Goal: Information Seeking & Learning: Learn about a topic

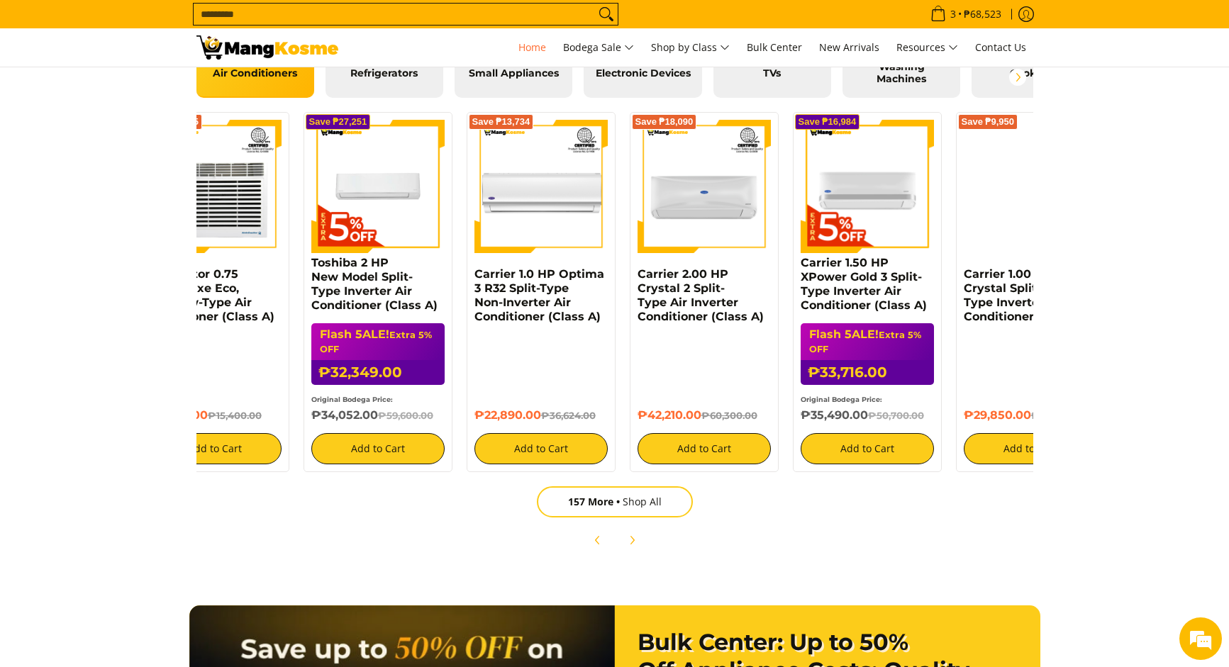
scroll to position [0, 1]
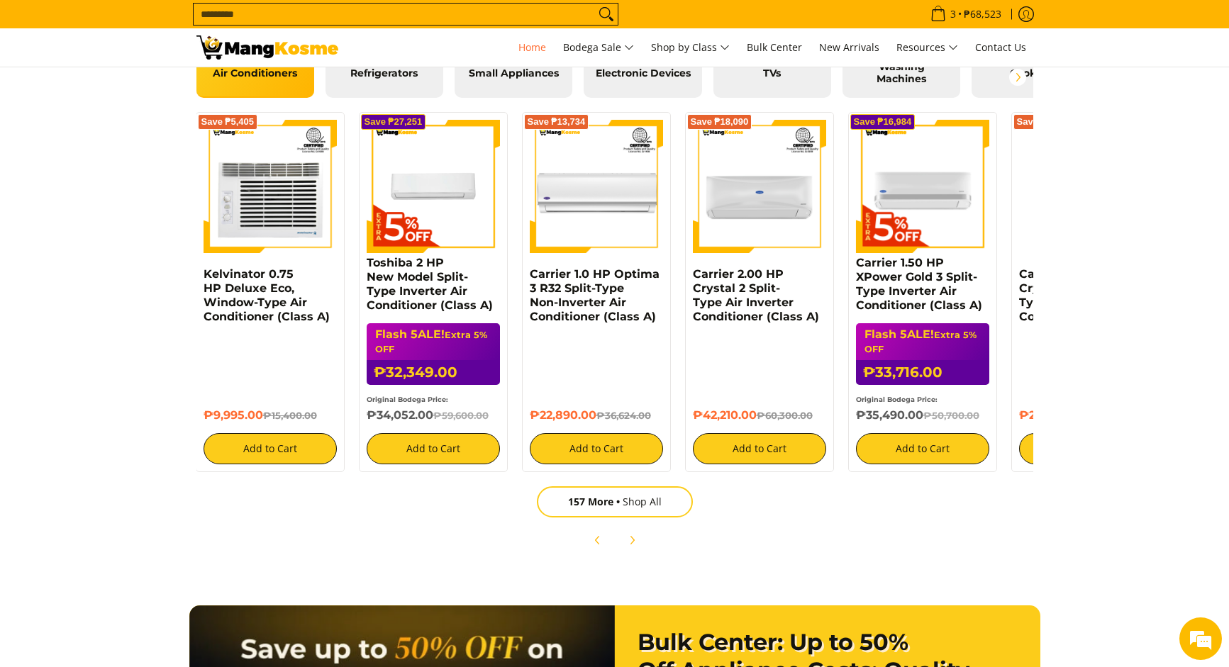
drag, startPoint x: 423, startPoint y: 413, endPoint x: 435, endPoint y: 406, distance: 13.8
click at [433, 406] on div "Original Bodega Price: ₱34,052.00 ₱59,600.00" at bounding box center [433, 407] width 133 height 32
click at [445, 310] on link "Toshiba 2 HP New Model Split-Type Inverter Air Conditioner (Class A)" at bounding box center [430, 284] width 126 height 56
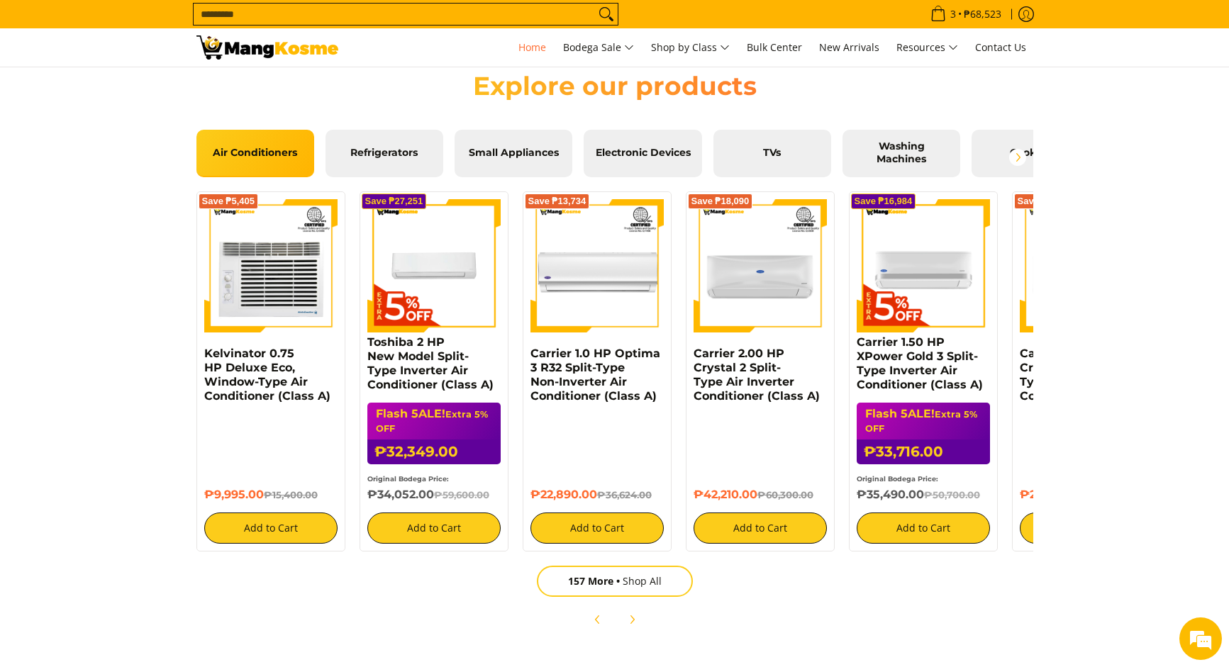
scroll to position [0, 564]
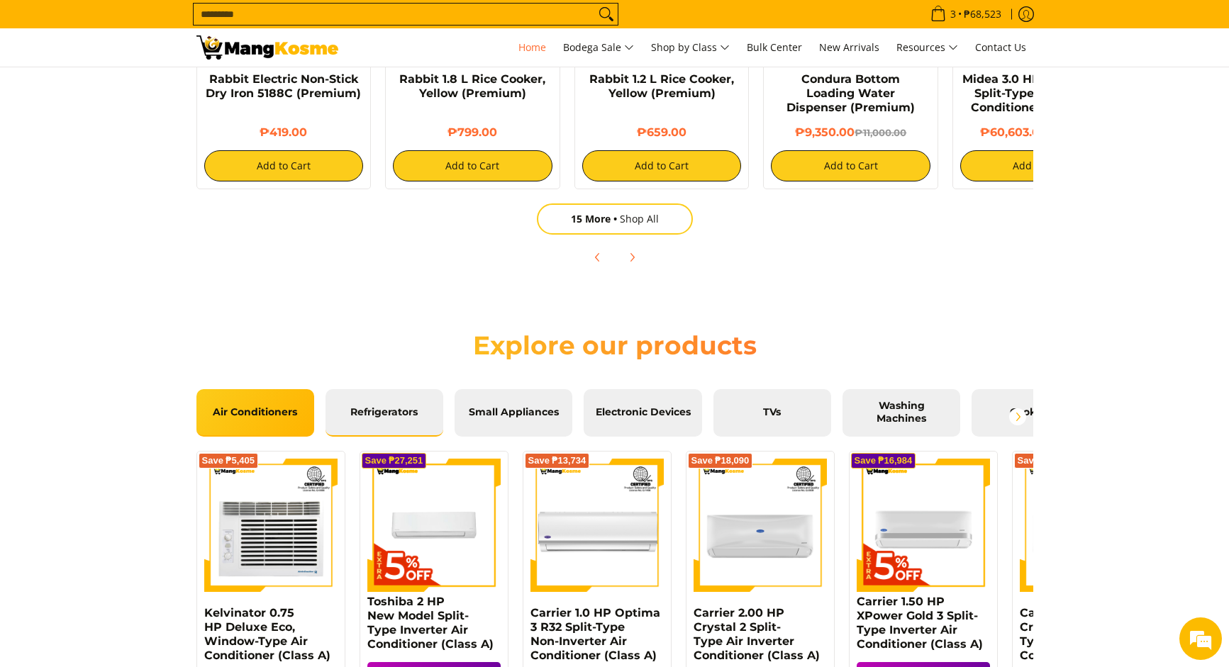
click at [408, 394] on link "Refrigerators" at bounding box center [384, 412] width 118 height 47
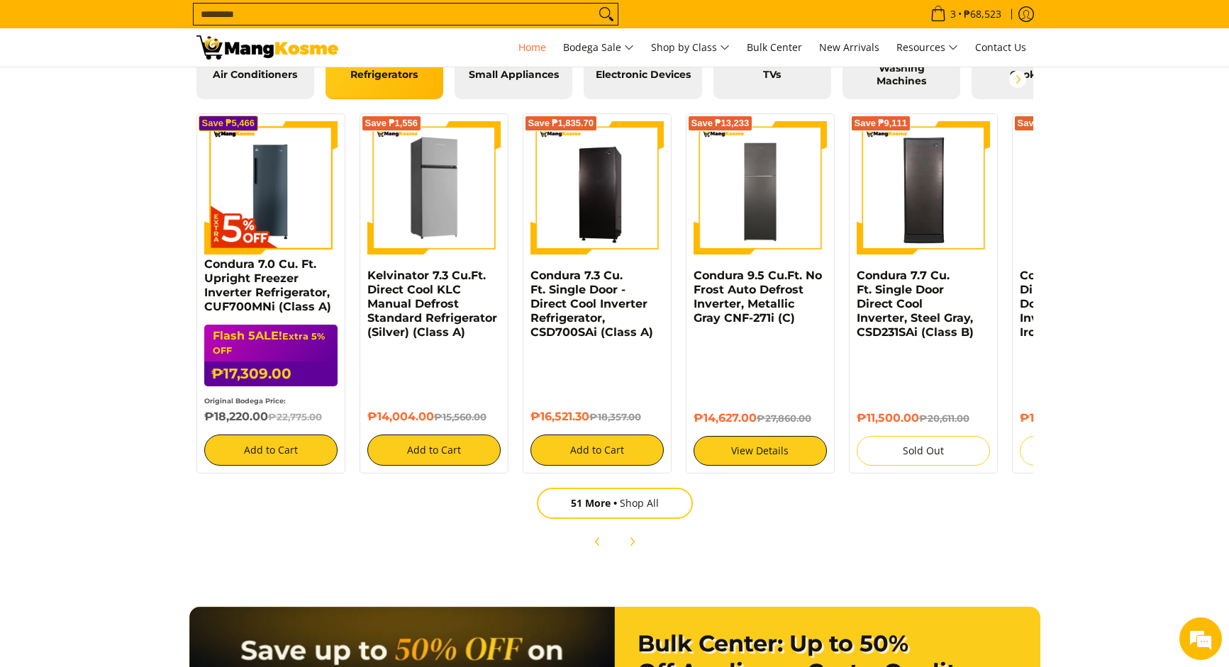
scroll to position [1492, 0]
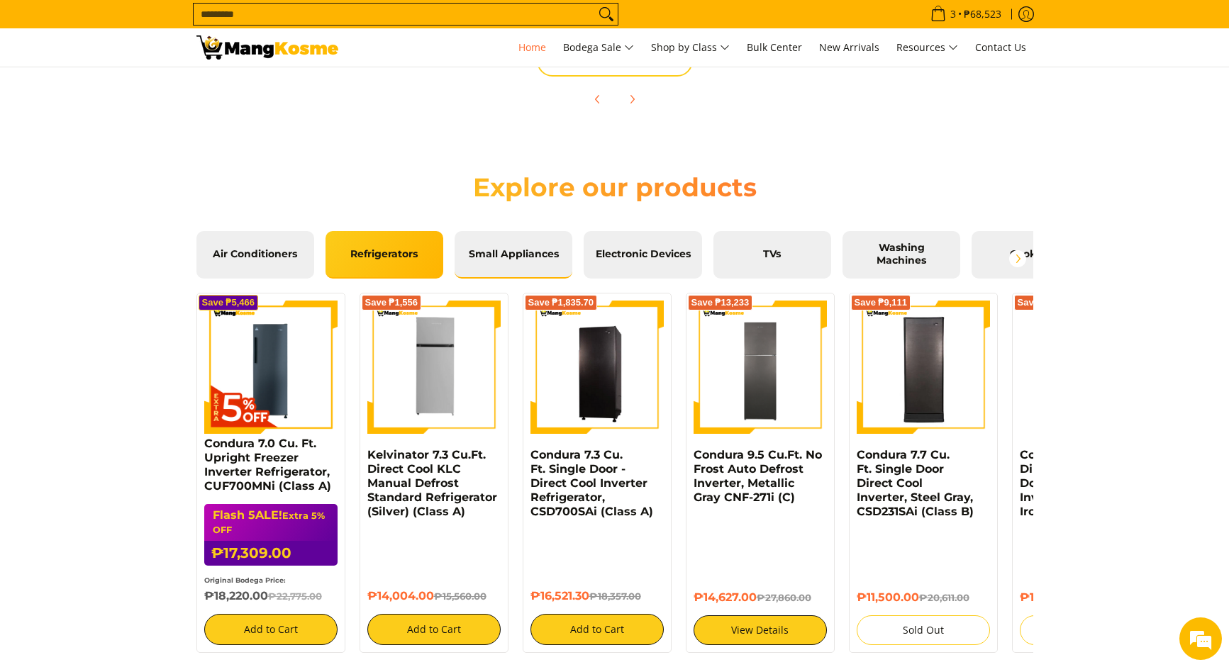
click at [491, 263] on link "Small Appliances" at bounding box center [513, 254] width 118 height 47
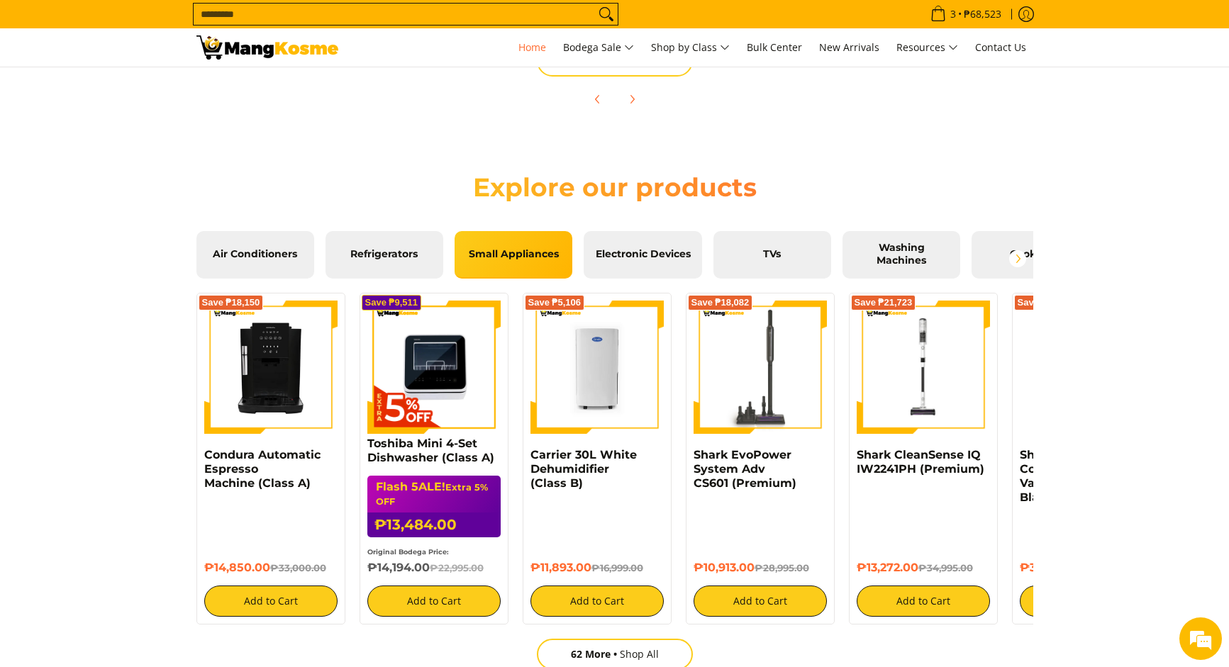
scroll to position [0, 1127]
click at [412, 247] on link "Refrigerators" at bounding box center [384, 254] width 118 height 47
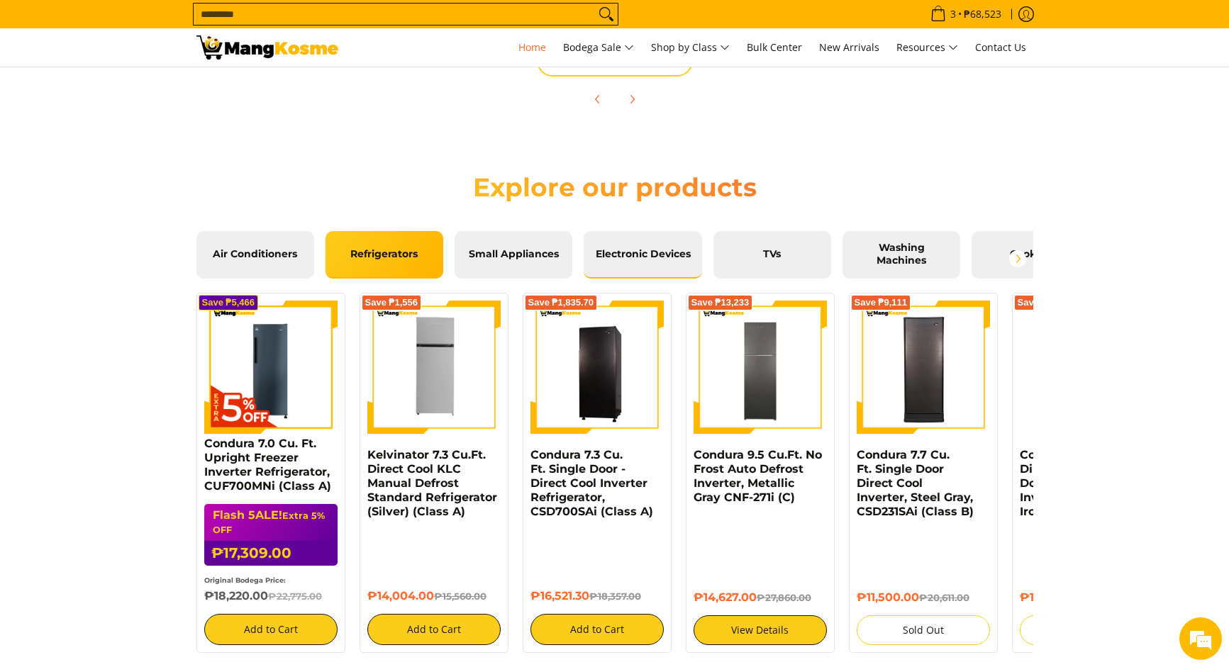
click at [618, 252] on span "Electronic Devices" at bounding box center [642, 254] width 96 height 13
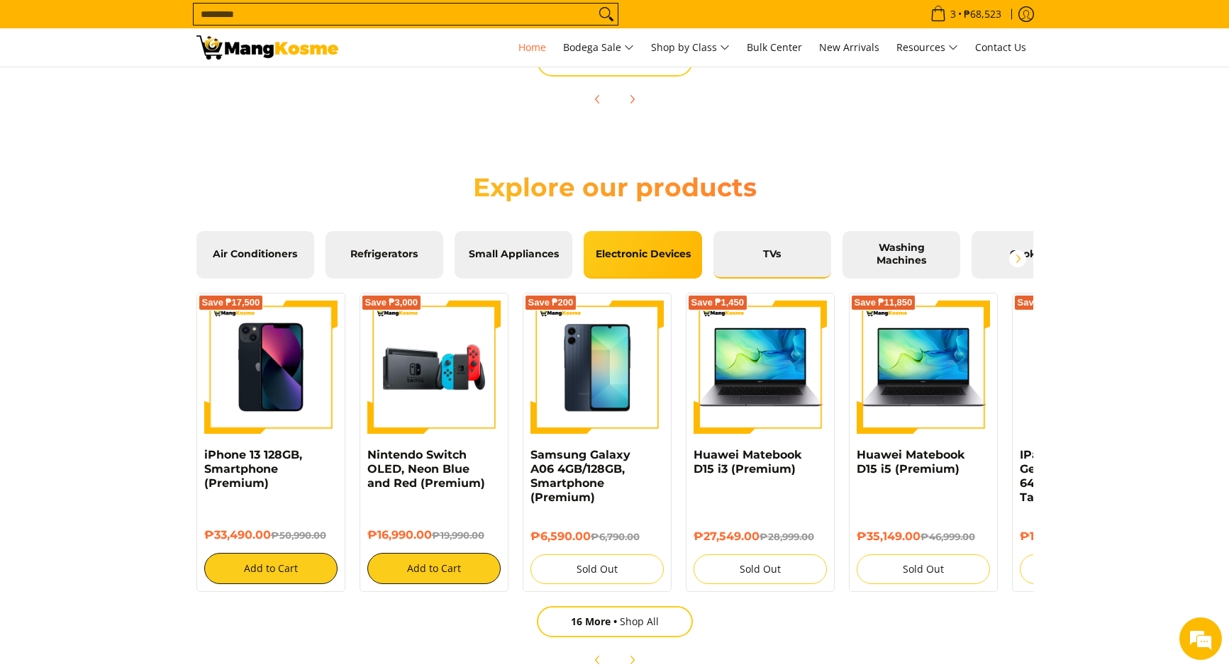
click at [758, 246] on link "TVs" at bounding box center [772, 254] width 118 height 47
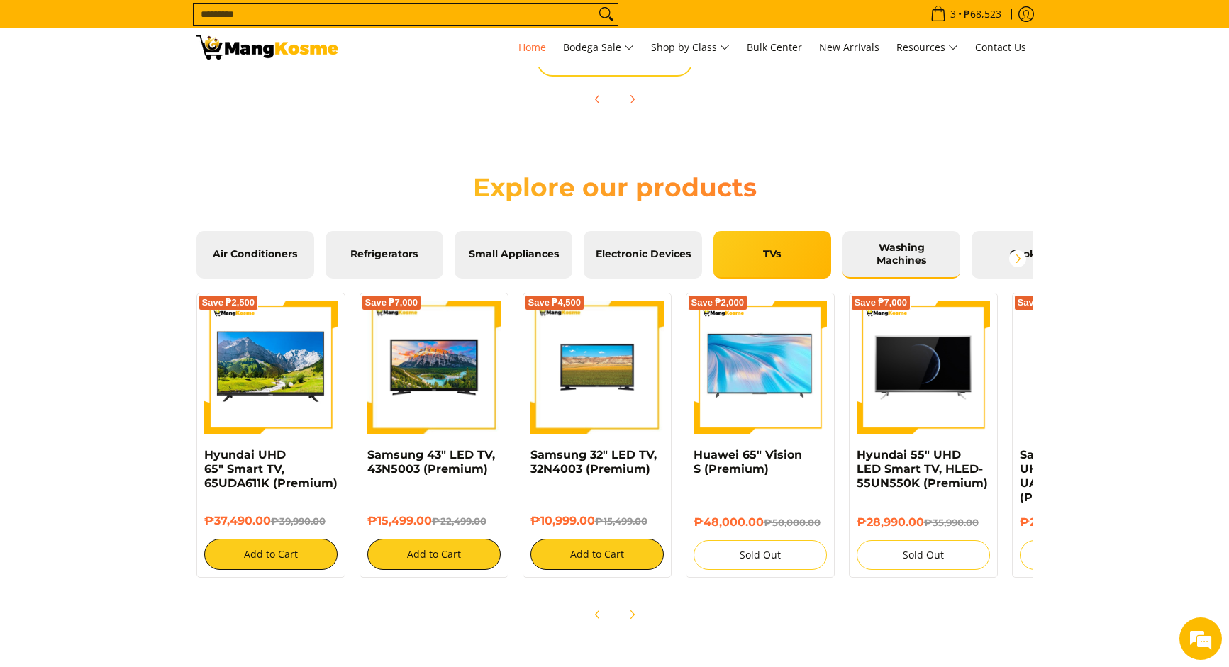
click at [876, 245] on span "Washing Machines" at bounding box center [901, 254] width 96 height 25
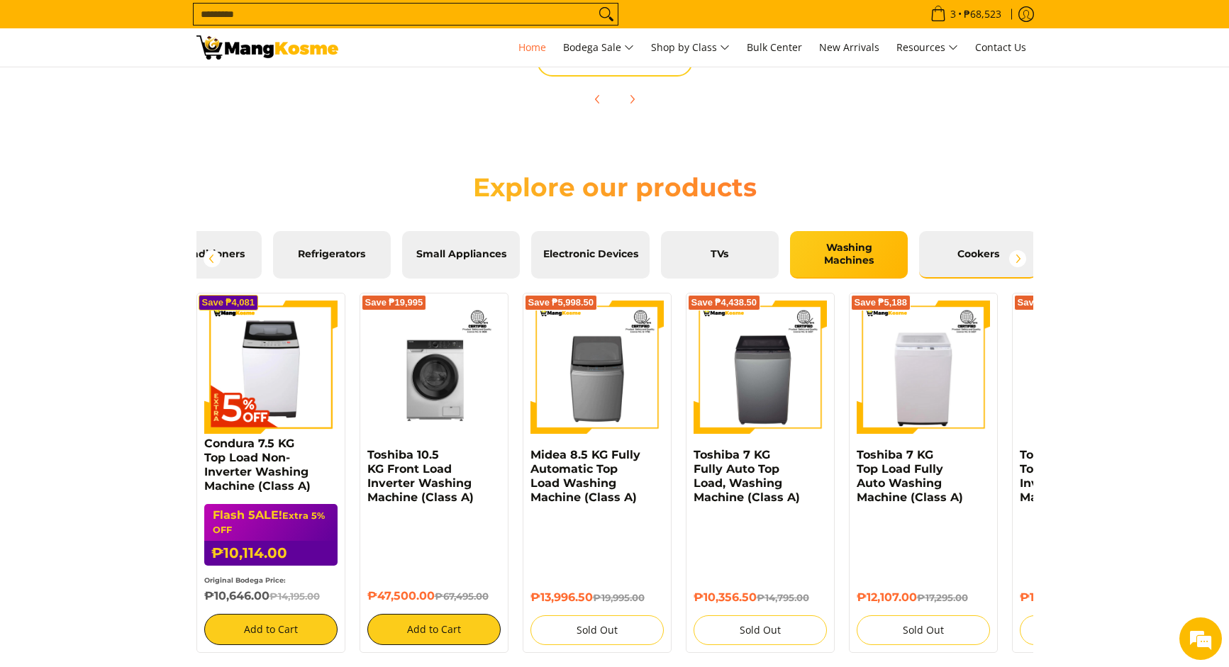
scroll to position [0, 1691]
click at [971, 258] on span "Cookers" at bounding box center [977, 254] width 96 height 13
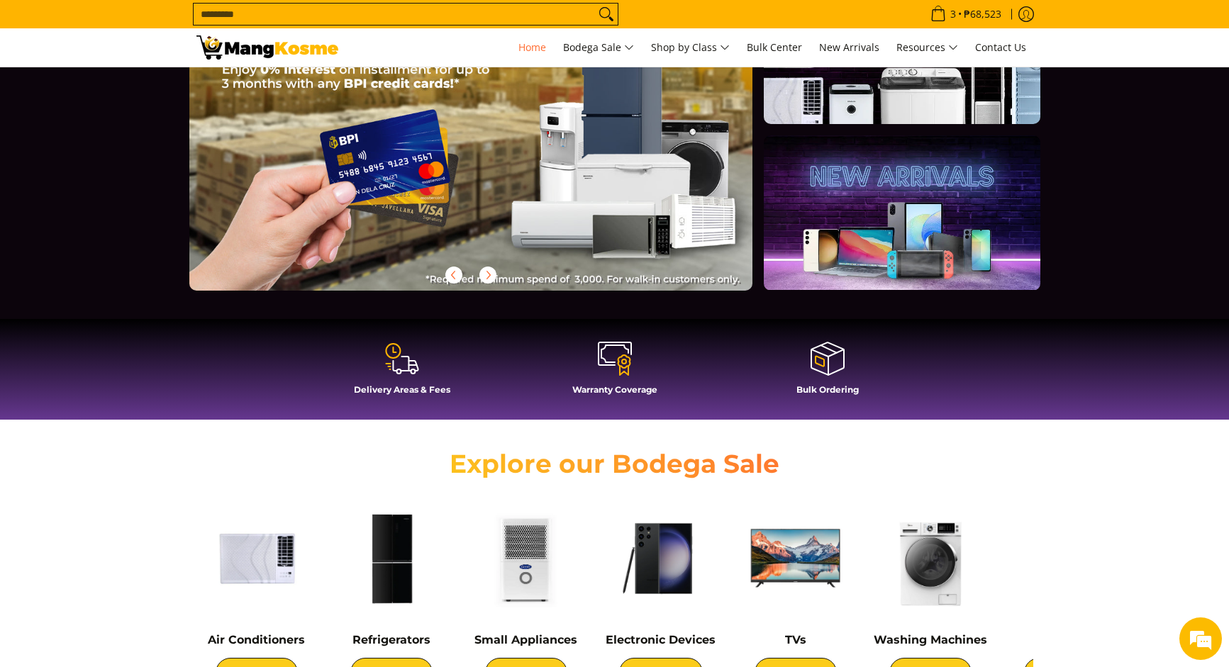
scroll to position [0, 0]
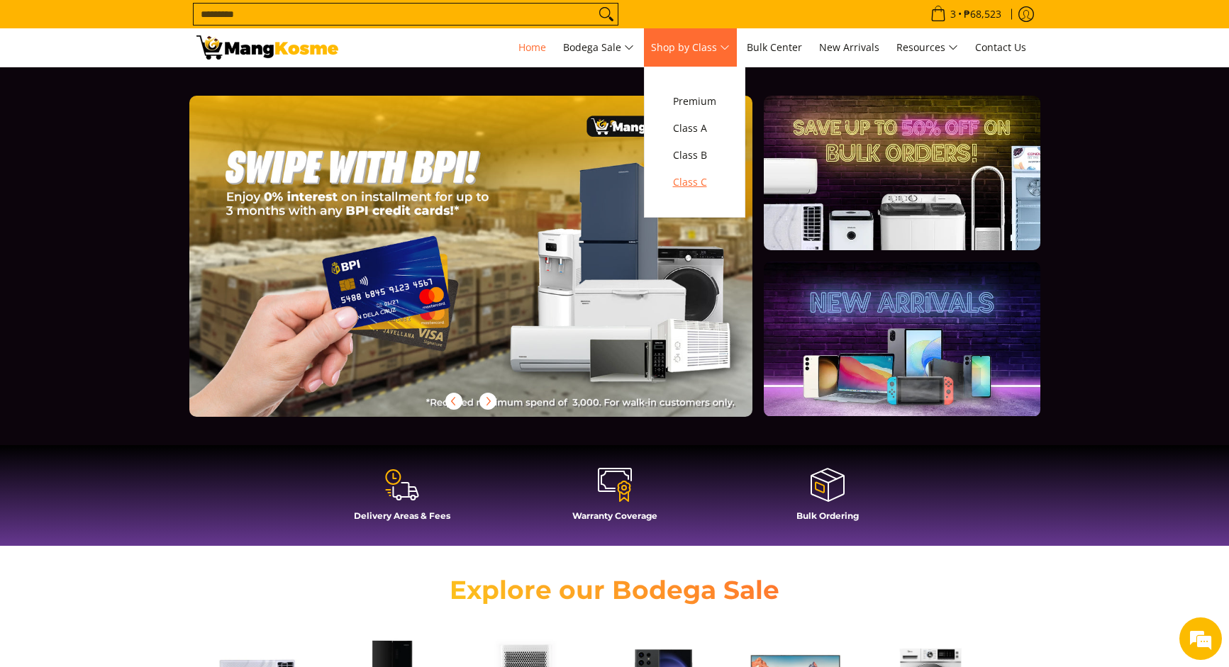
click at [693, 176] on span "Class C" at bounding box center [694, 183] width 43 height 18
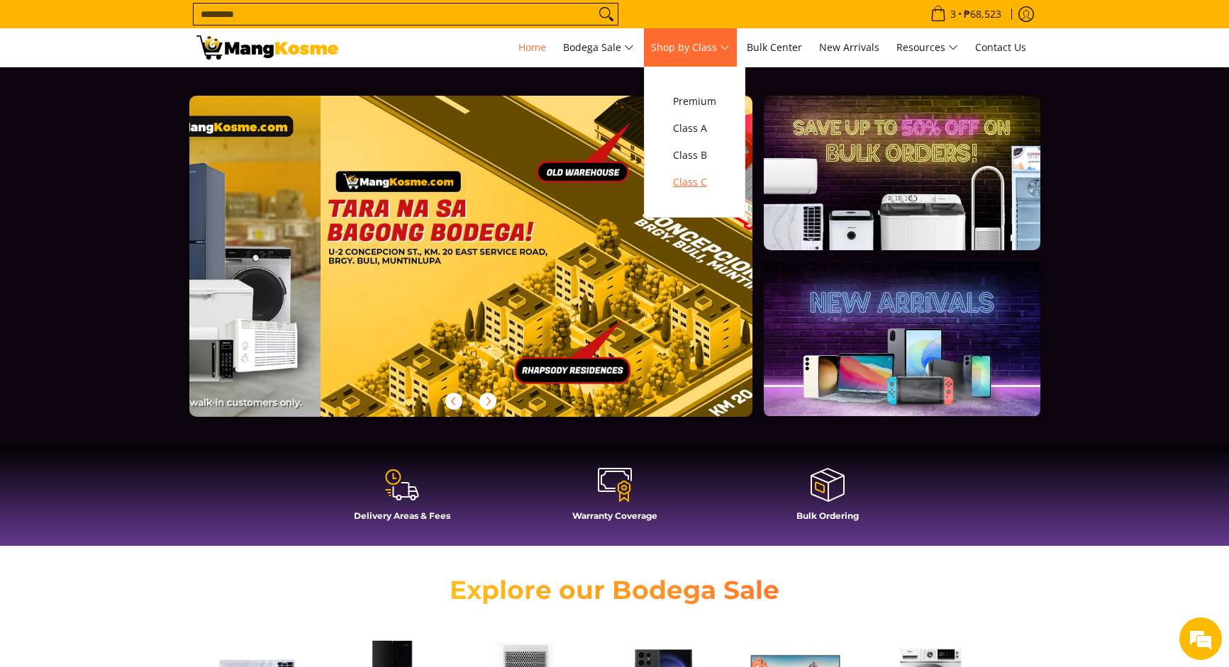
scroll to position [0, 2254]
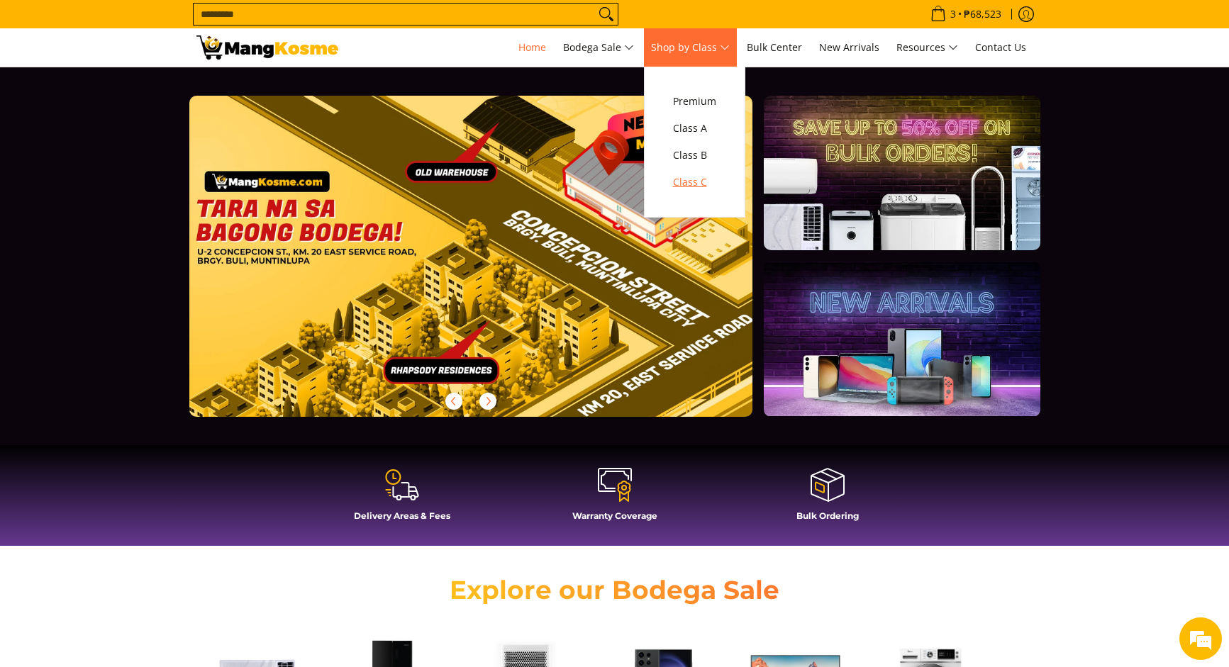
click at [699, 180] on span "Class C" at bounding box center [694, 183] width 43 height 18
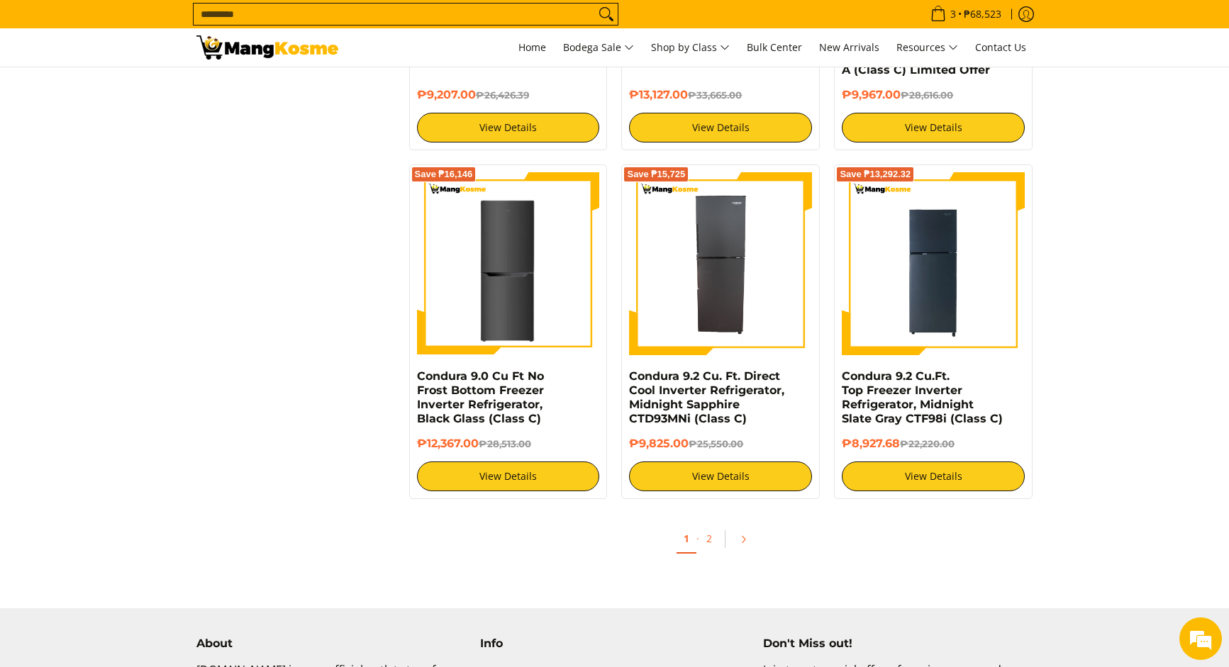
scroll to position [2950, 0]
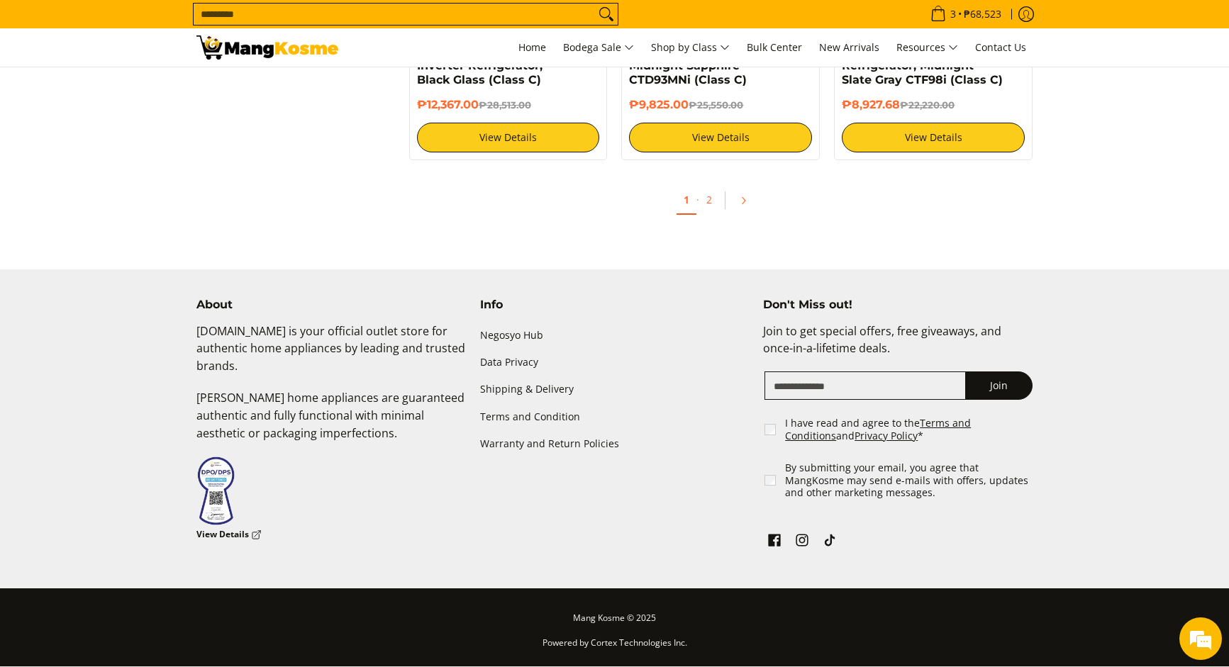
click at [699, 210] on span "2" at bounding box center [709, 200] width 20 height 28
click at [709, 204] on link "2" at bounding box center [709, 200] width 20 height 29
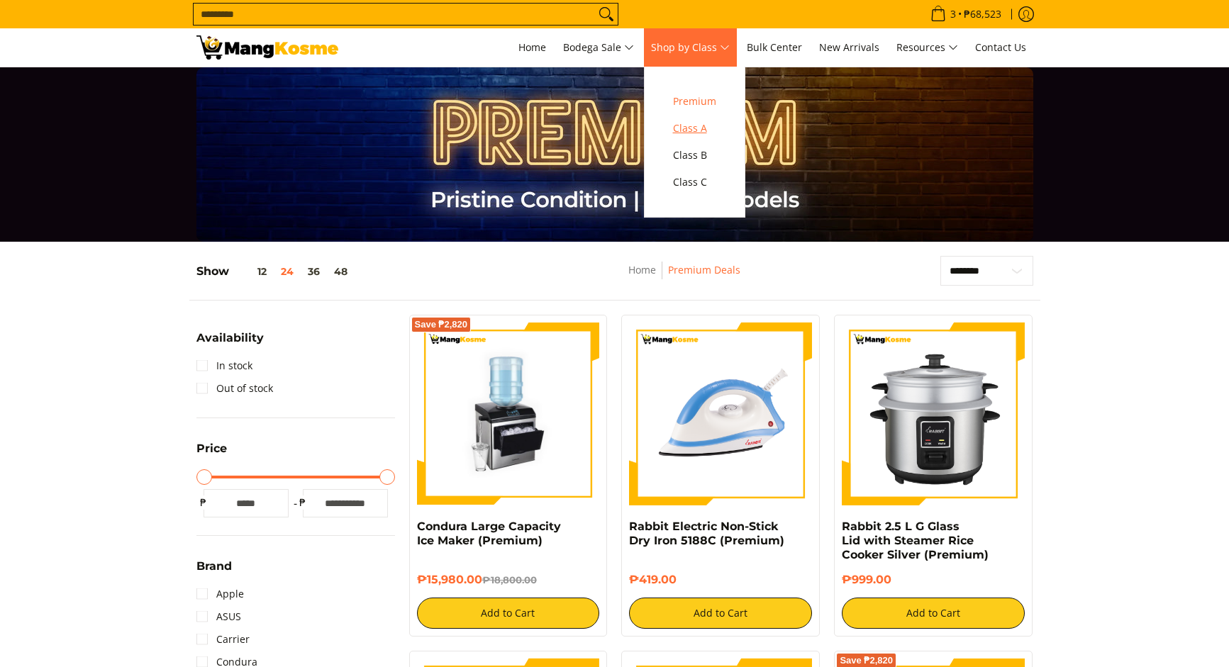
click at [700, 132] on span "Class A" at bounding box center [694, 129] width 43 height 18
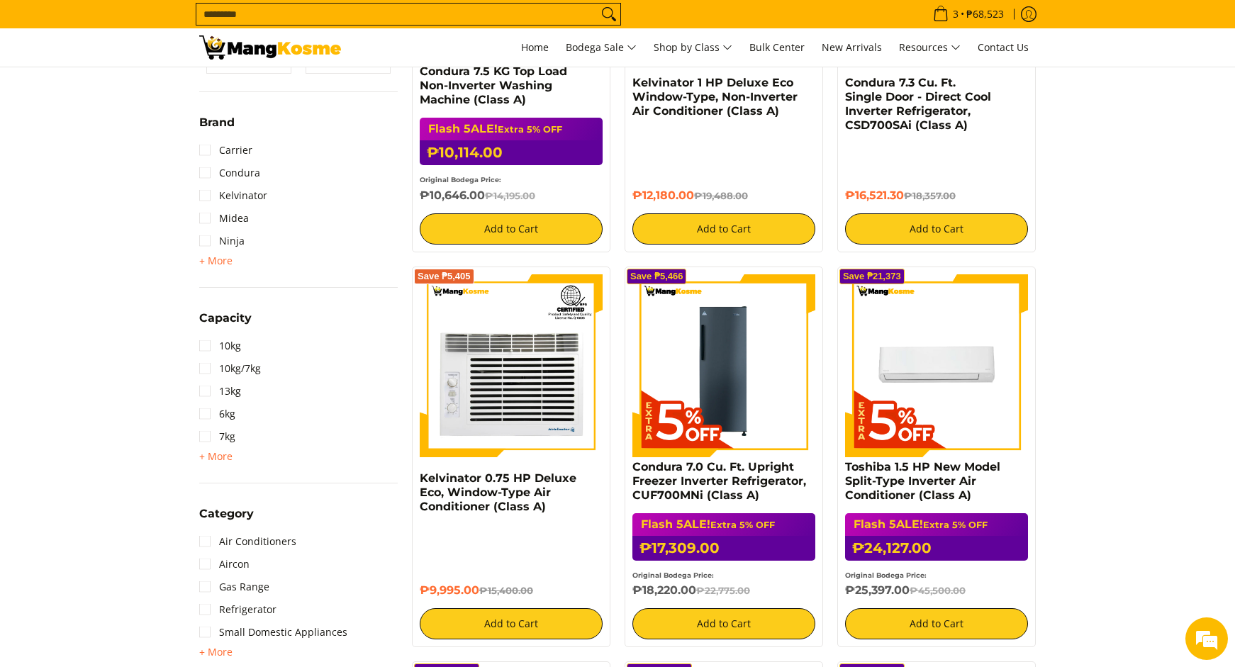
scroll to position [443, 0]
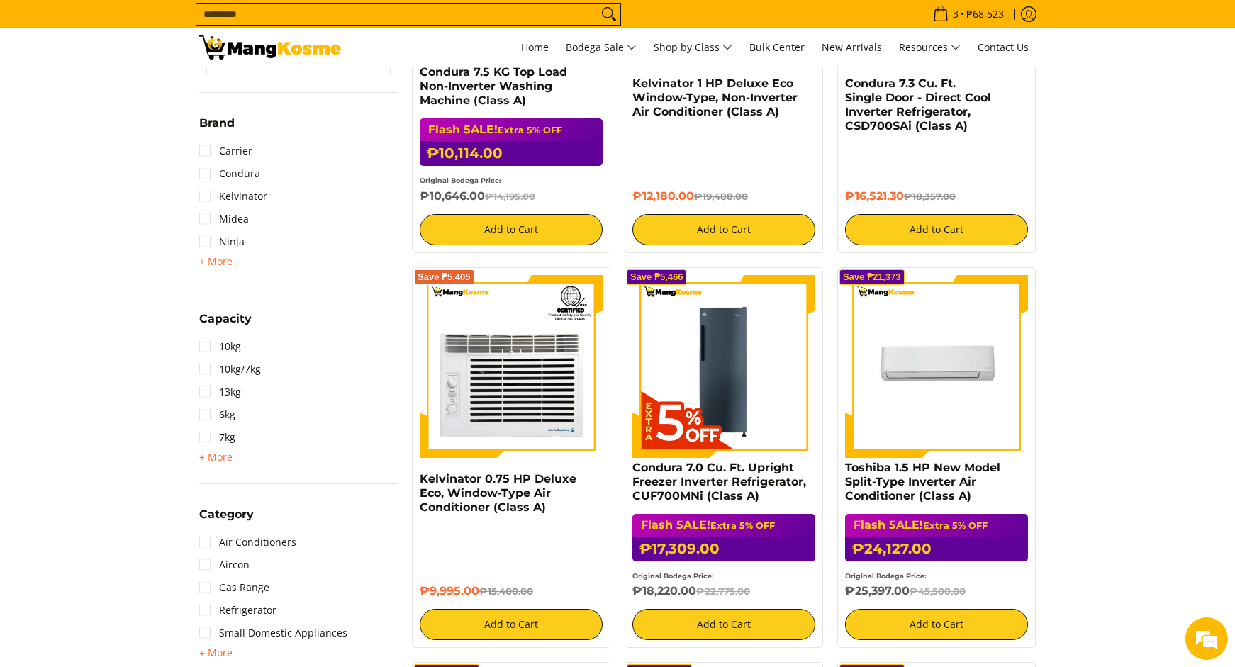
click at [924, 422] on img at bounding box center [936, 366] width 183 height 183
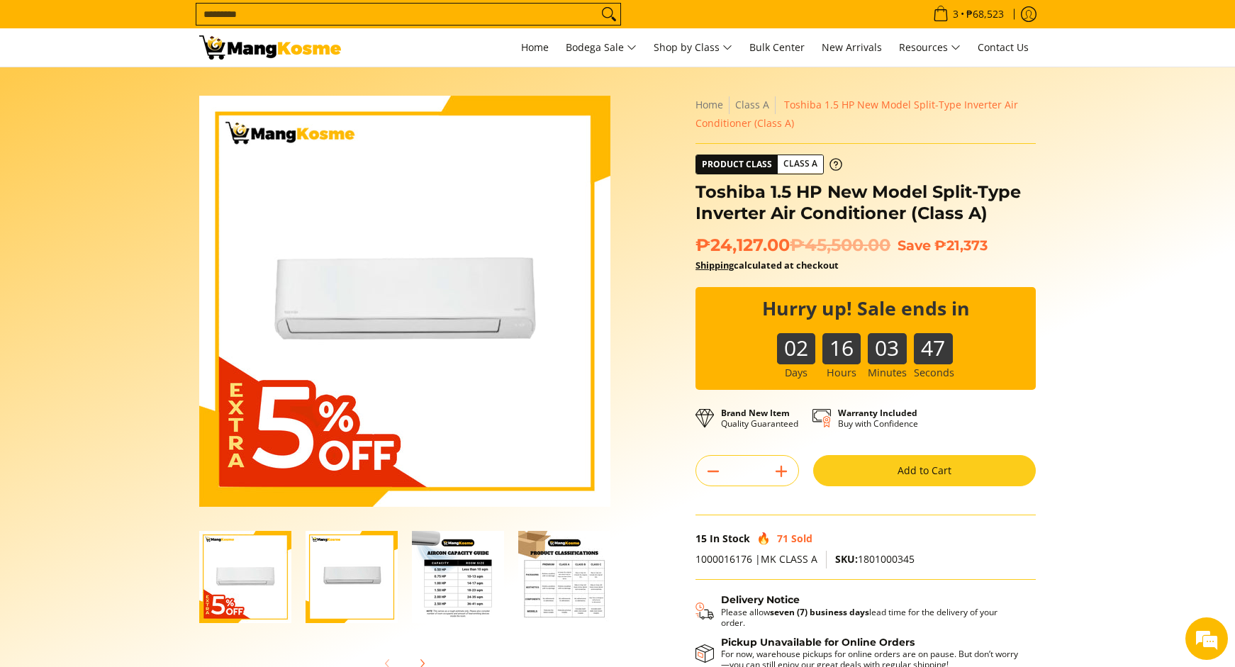
click at [646, 422] on div "Skip to Main Content Enable zoom Disable zoom Enable zoom Disable zoom Enable z…" at bounding box center [617, 418] width 851 height 645
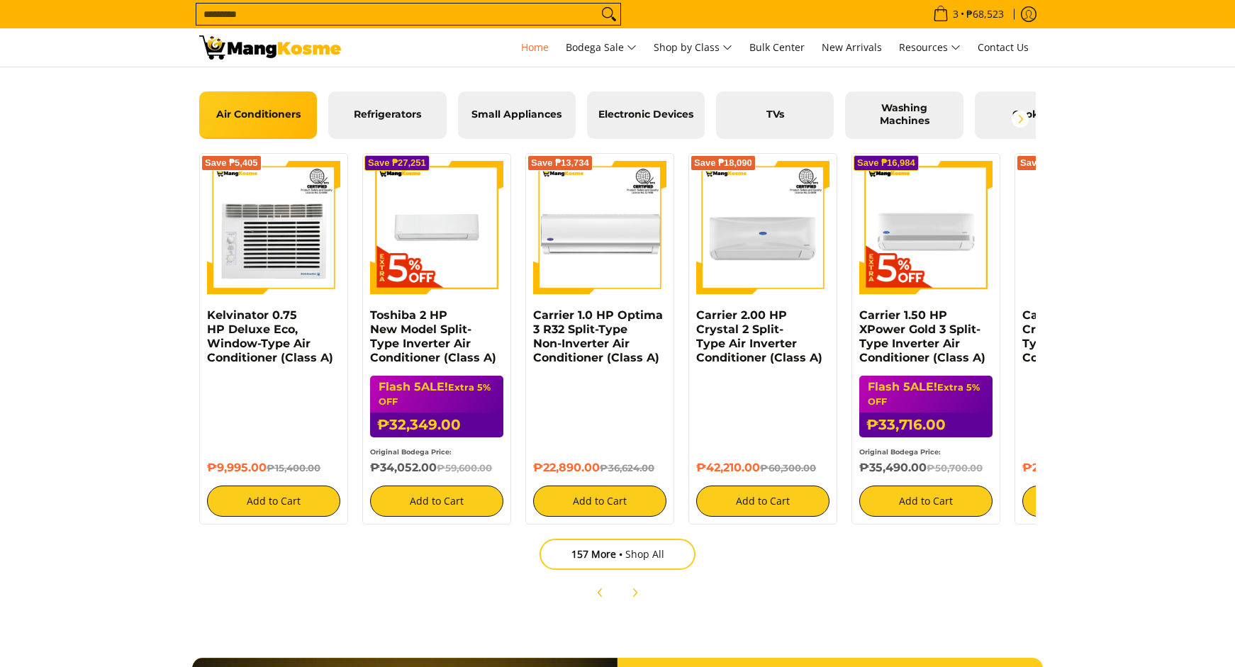
scroll to position [1633, 0]
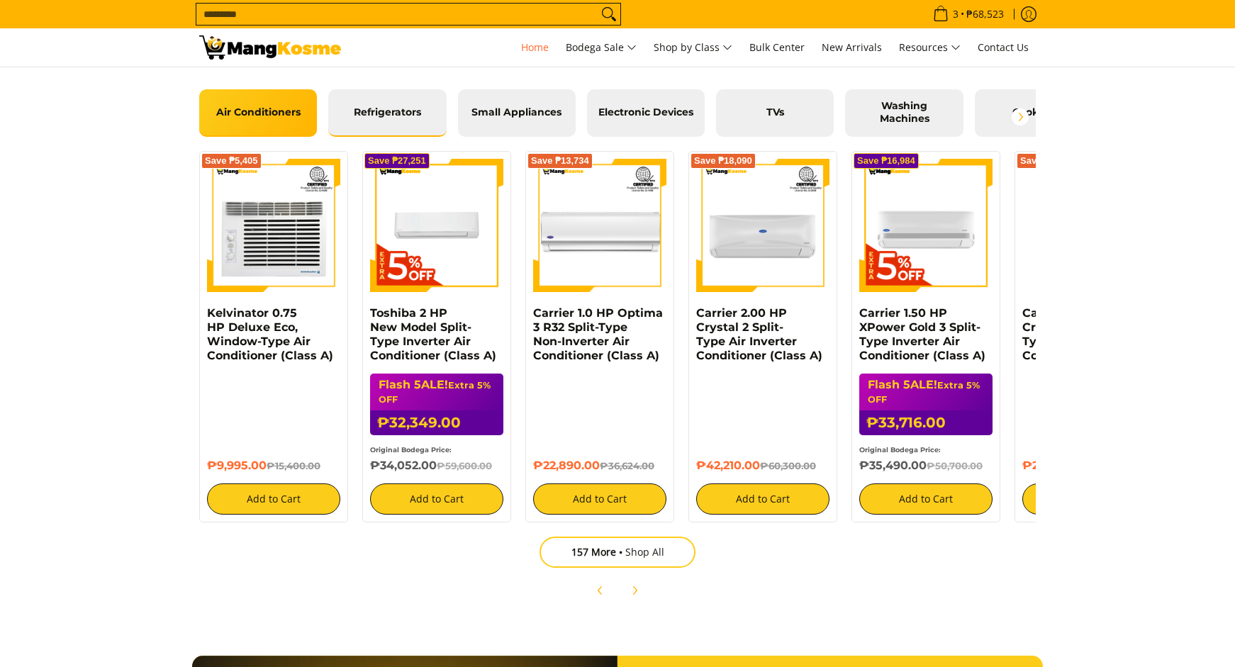
click at [409, 118] on span "Refrigerators" at bounding box center [387, 112] width 96 height 13
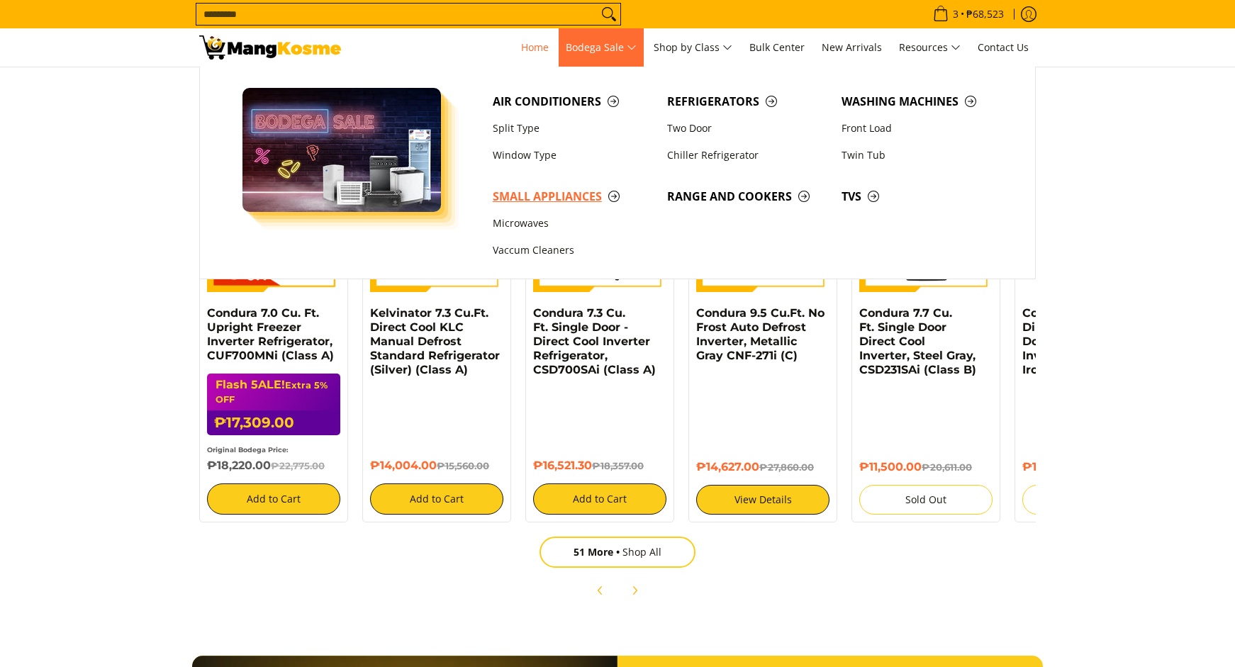
click at [560, 191] on span "Small Appliances" at bounding box center [573, 197] width 160 height 18
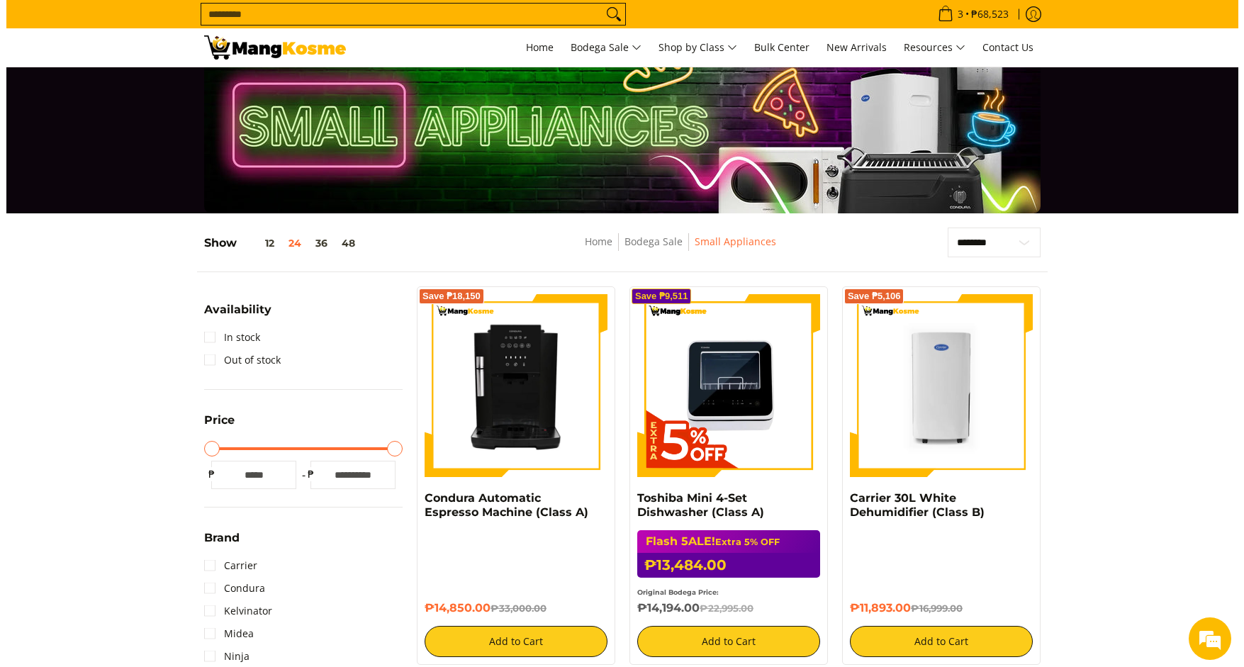
scroll to position [26, 0]
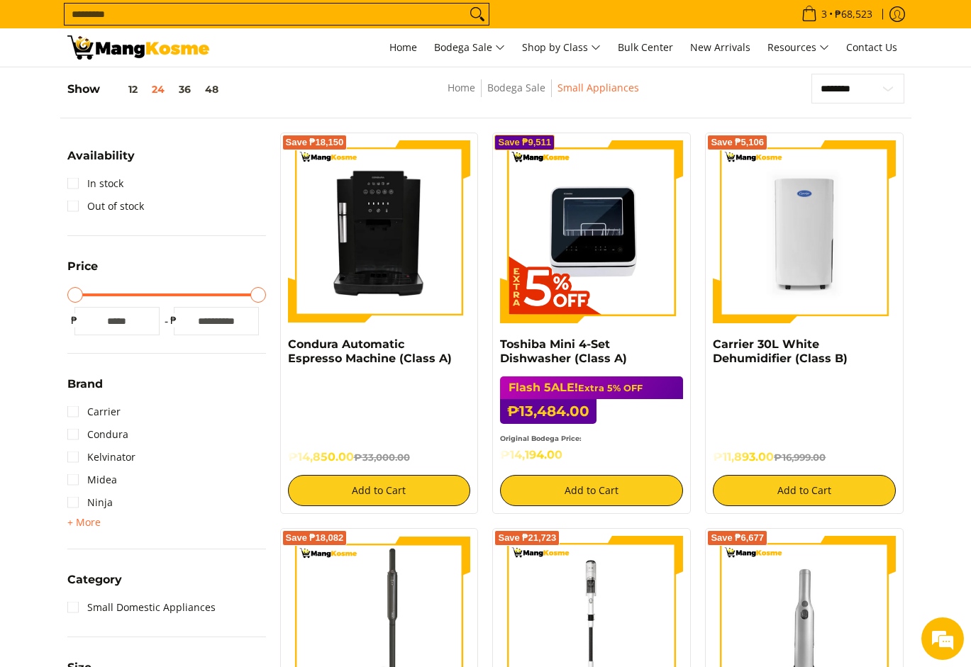
scroll to position [180, 0]
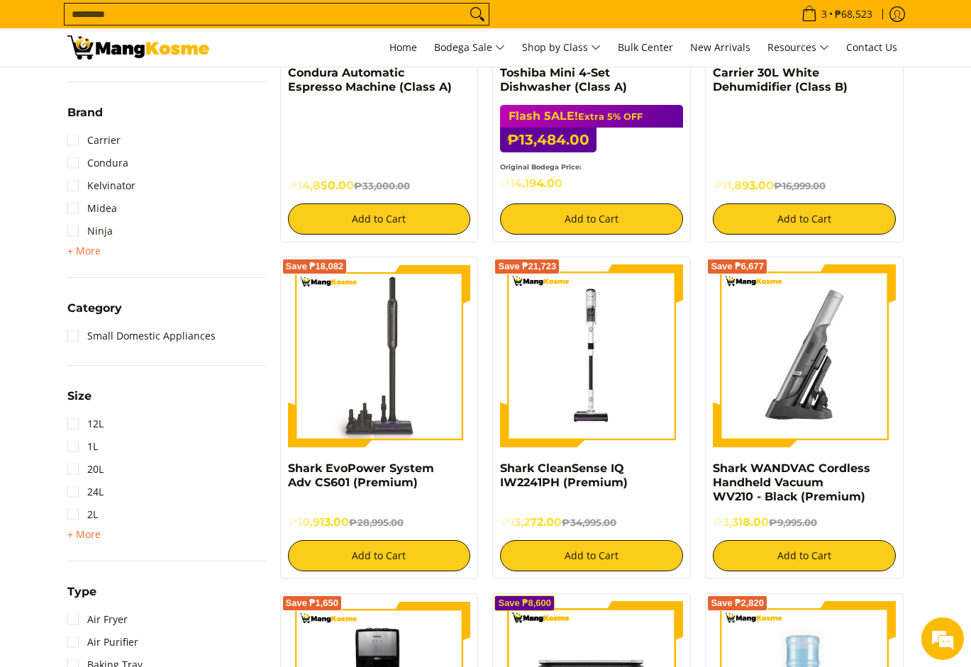
scroll to position [332, 0]
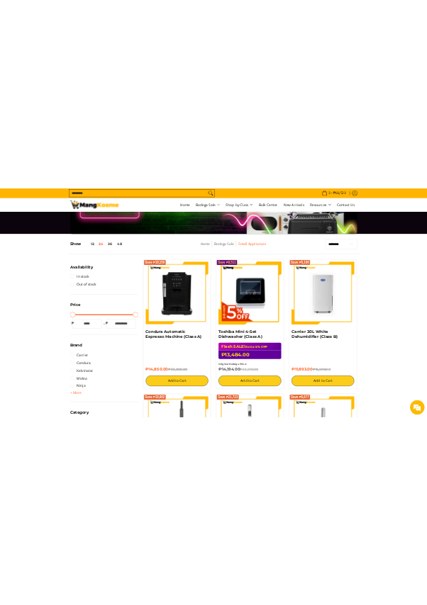
scroll to position [172, 0]
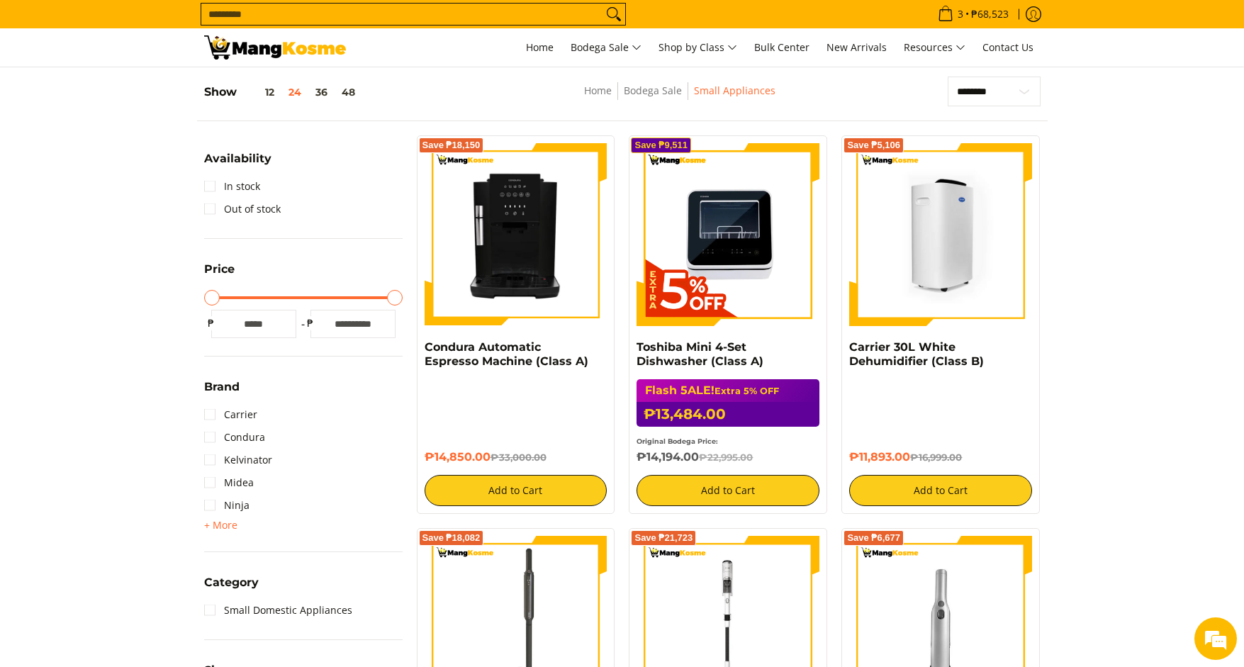
scroll to position [272, 0]
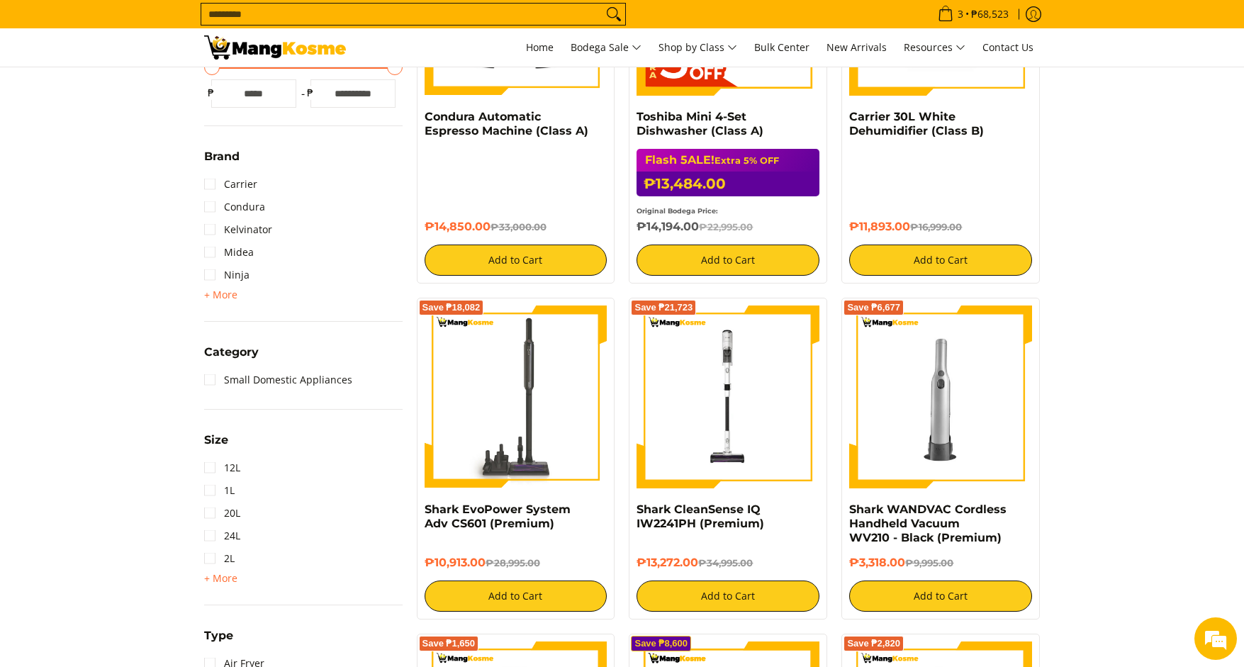
scroll to position [410, 0]
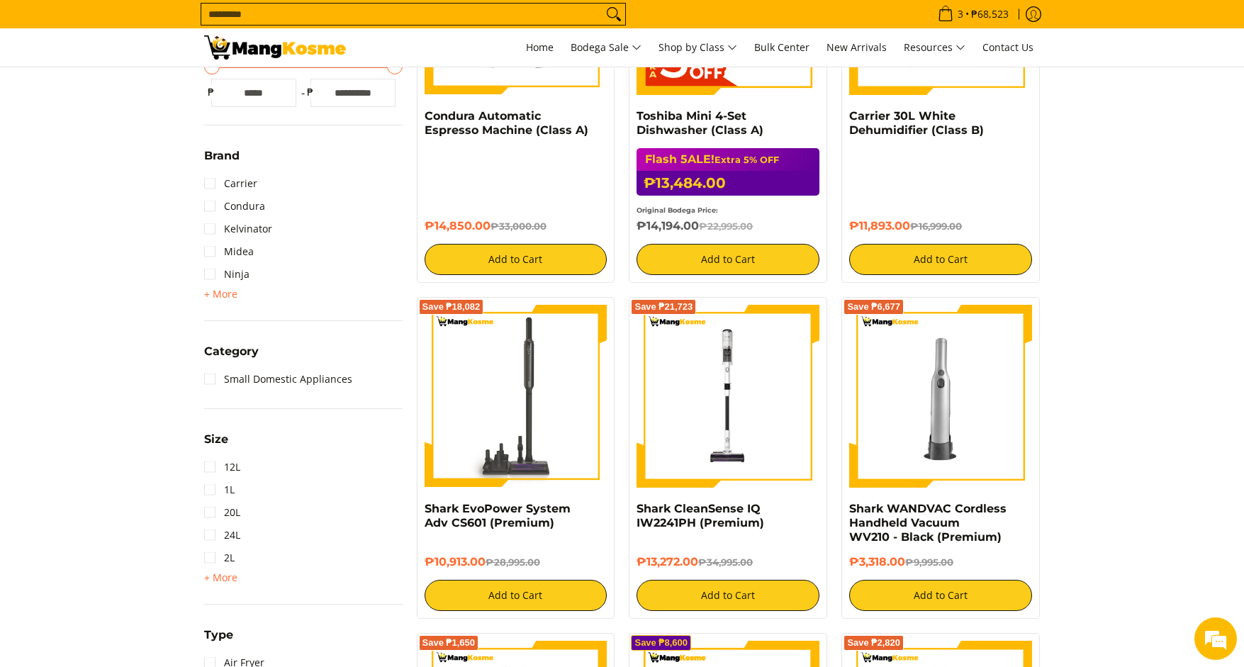
drag, startPoint x: 1243, startPoint y: 259, endPoint x: 1198, endPoint y: 252, distance: 46.0
